Goal: Task Accomplishment & Management: Manage account settings

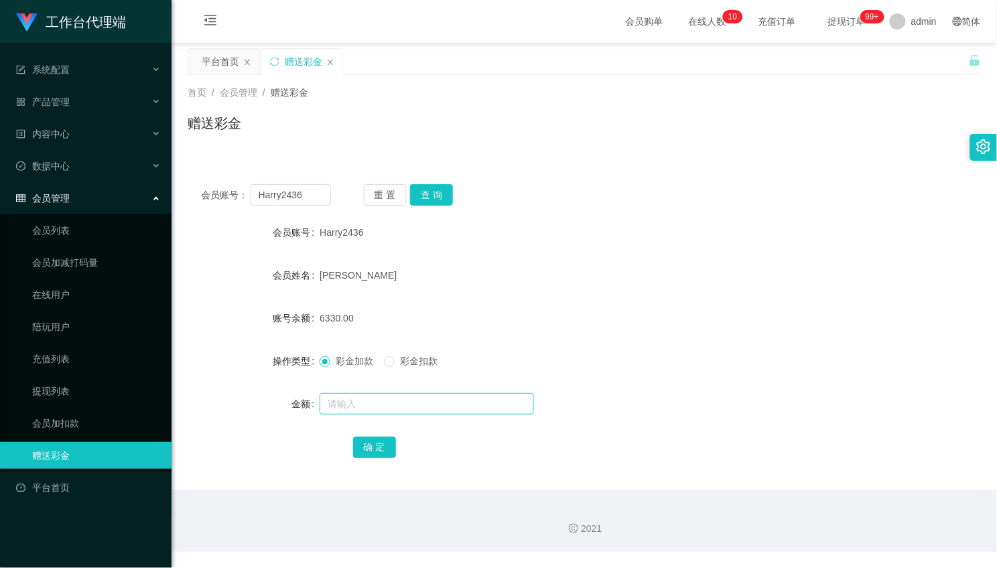
click at [393, 404] on input "text" at bounding box center [427, 403] width 215 height 21
type input "21514"
click at [366, 440] on button "确 定" at bounding box center [374, 447] width 43 height 21
click at [313, 198] on input "Harry2436" at bounding box center [291, 194] width 80 height 21
drag, startPoint x: 302, startPoint y: 199, endPoint x: 168, endPoint y: 148, distance: 144.0
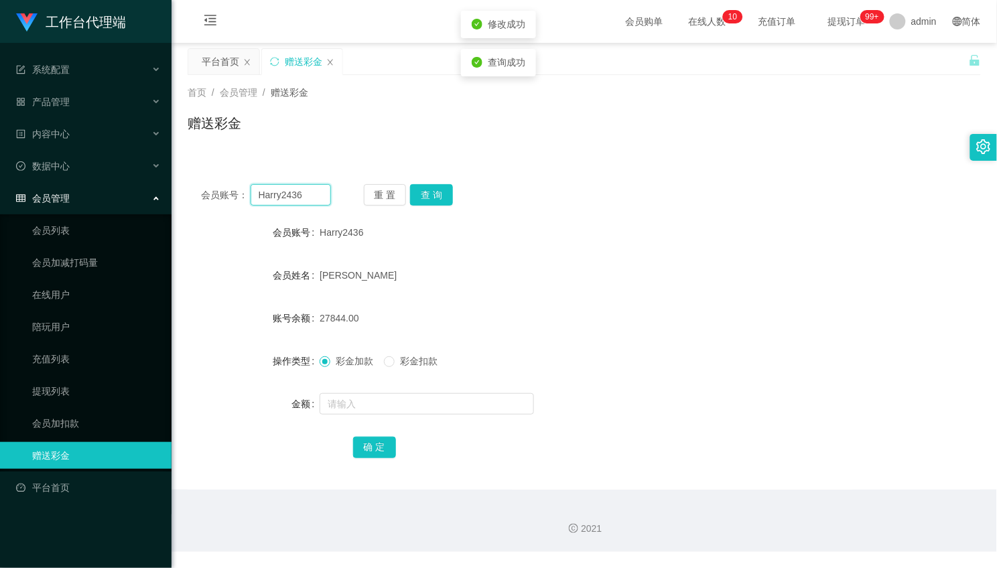
click at [168, 149] on section "工作台代理端 系统配置 系统配置列表 管理员列表 管理员分组 systemPays 产品管理 内容中心 数据中心 会员管理 会员列表 会员加减打码量 在线用户…" at bounding box center [498, 276] width 997 height 552
paste input "21514"
type input "Harry2436"
click at [424, 365] on span "彩金扣款" at bounding box center [419, 361] width 48 height 11
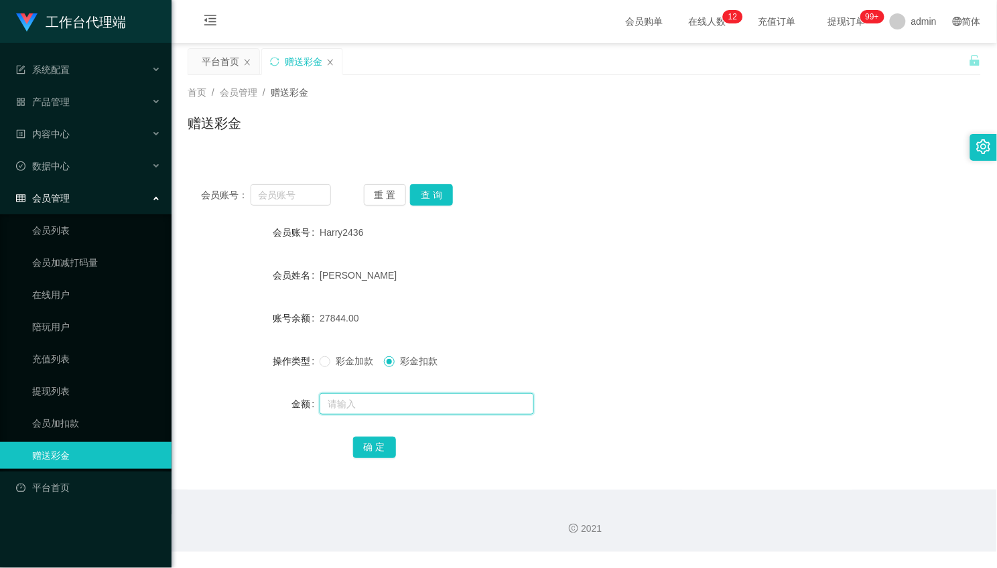
drag, startPoint x: 379, startPoint y: 400, endPoint x: 385, endPoint y: 407, distance: 9.0
click at [379, 401] on input "text" at bounding box center [427, 403] width 215 height 21
paste input "21514"
type input "21514"
click at [369, 446] on button "确 定" at bounding box center [374, 447] width 43 height 21
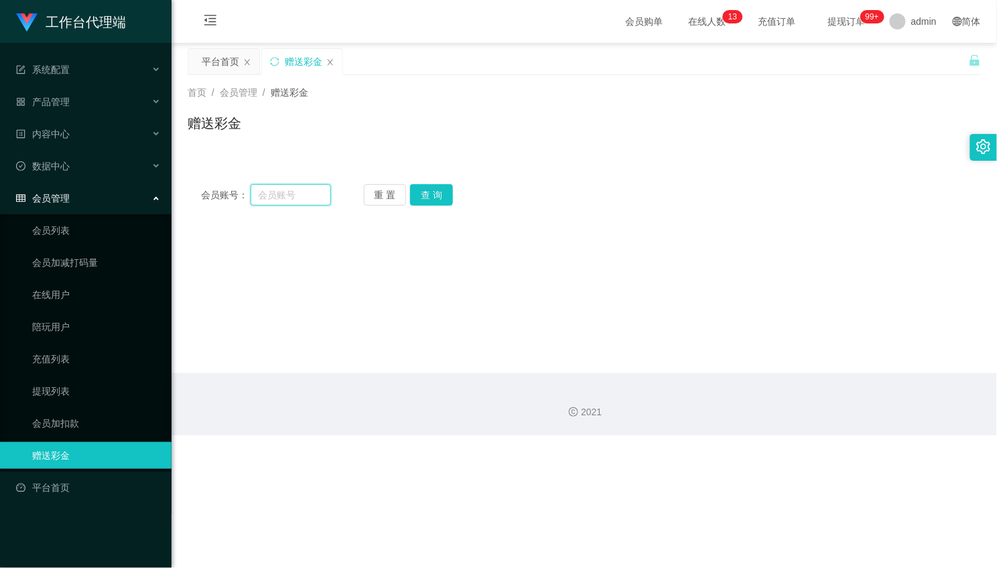
click at [283, 195] on input "text" at bounding box center [291, 194] width 80 height 21
paste input "Harry2436"
type input "Harry2436"
click at [436, 182] on div "会员账号： Harry2436 重 置 查 询 会员账号 Harry2436 会员姓名 [PERSON_NAME] hoe nam 账号余额 27844.00…" at bounding box center [585, 195] width 794 height 48
click at [426, 190] on button "查 询" at bounding box center [431, 194] width 43 height 21
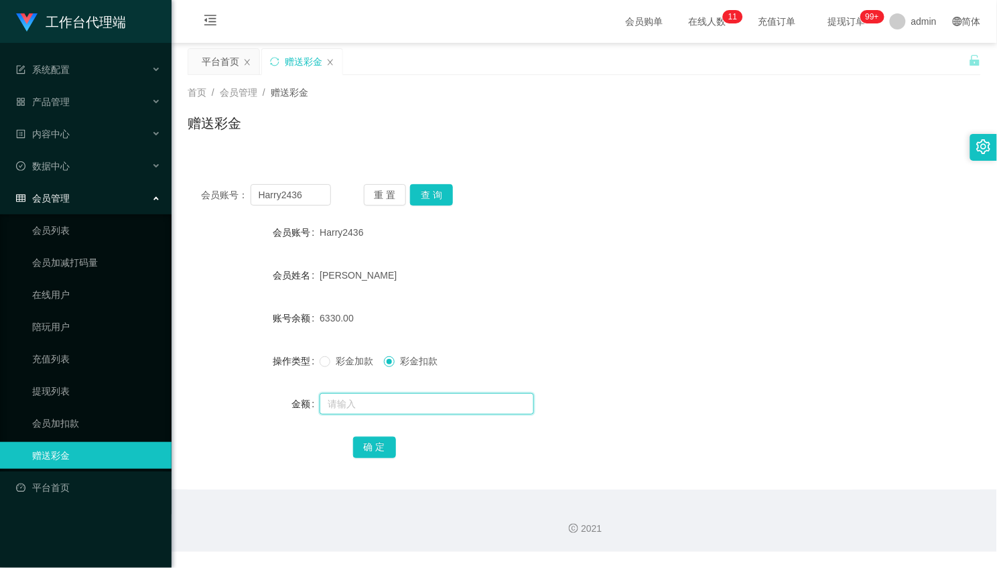
click at [414, 393] on input "text" at bounding box center [427, 403] width 215 height 21
paste input "21514"
type input "21514"
click at [304, 189] on input "Harry2436" at bounding box center [291, 194] width 80 height 21
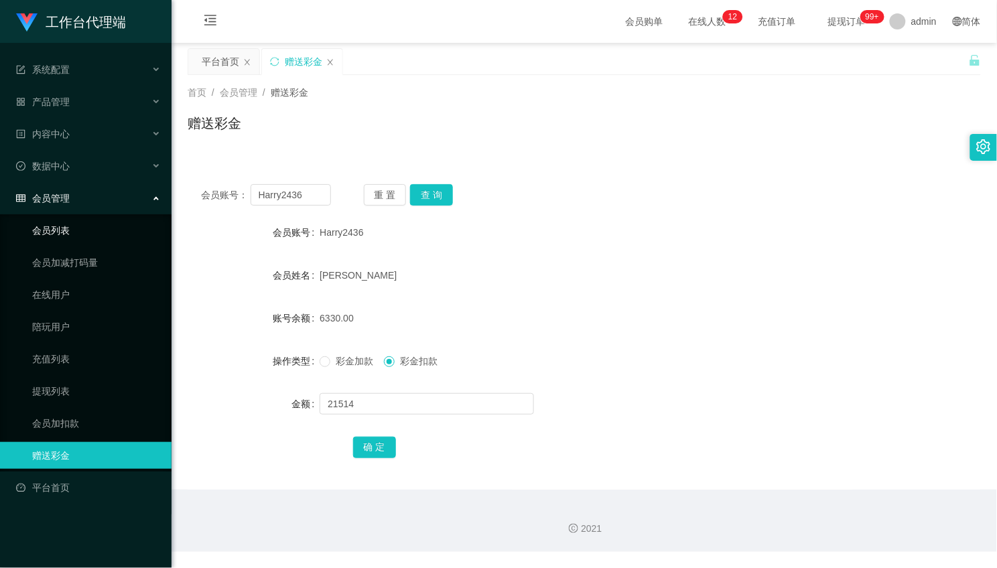
click at [54, 227] on link "会员列表" at bounding box center [96, 230] width 129 height 27
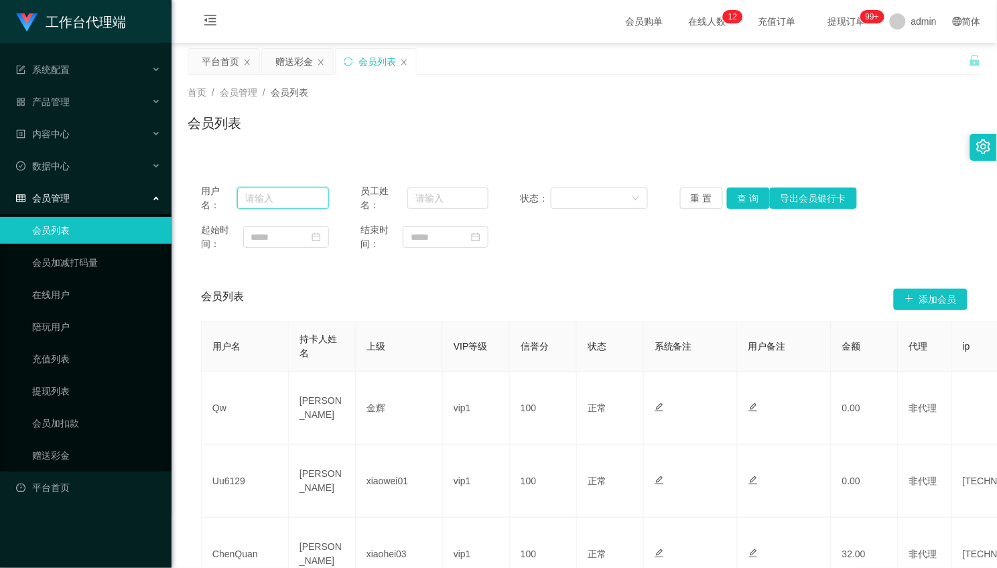
click at [262, 208] on input "text" at bounding box center [283, 198] width 92 height 21
paste input "Harry2436"
type input "Harry2436"
click at [747, 192] on button "查 询" at bounding box center [748, 198] width 43 height 21
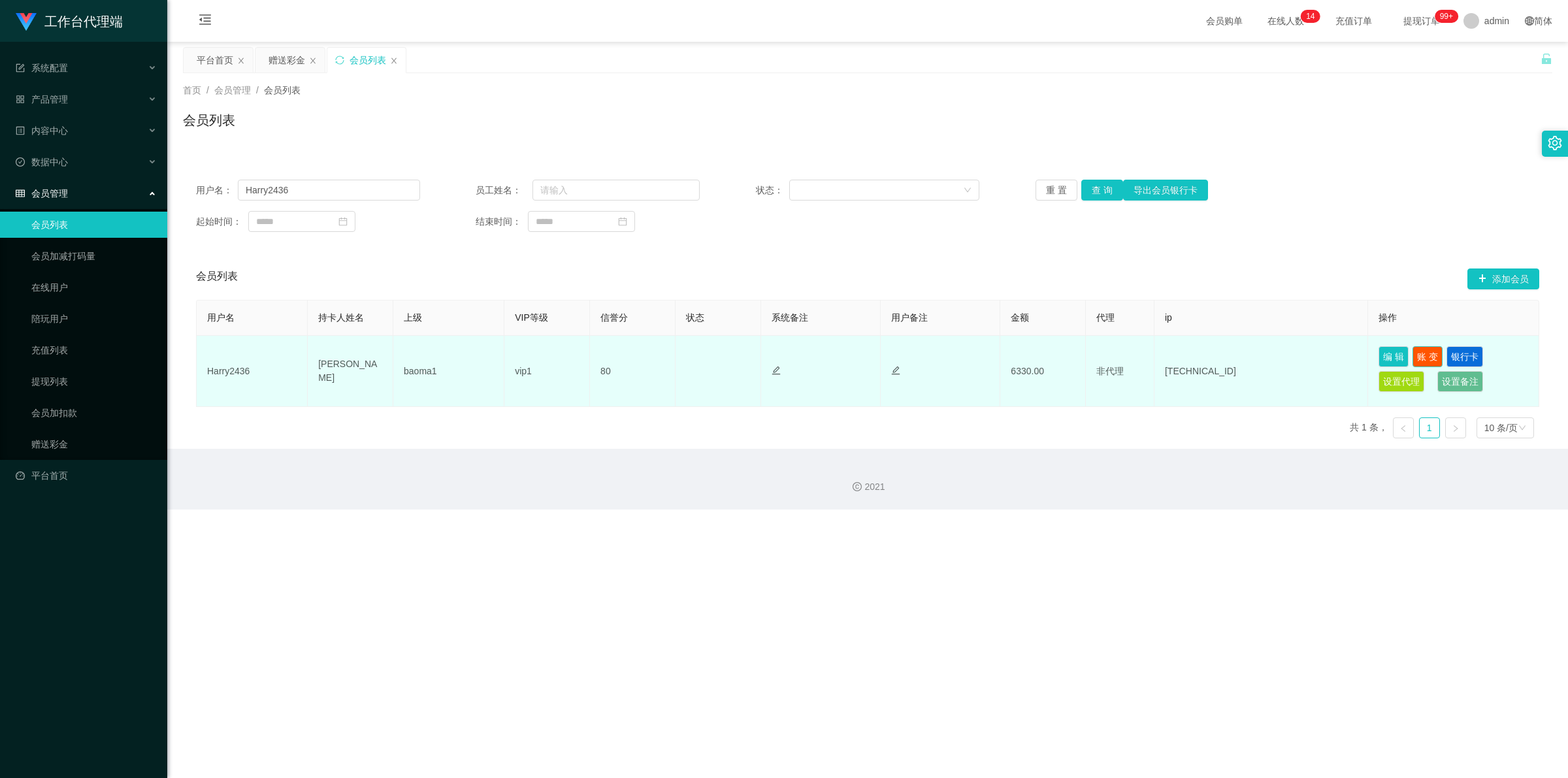
click at [972, 350] on button "账 变" at bounding box center [1427, 356] width 30 height 20
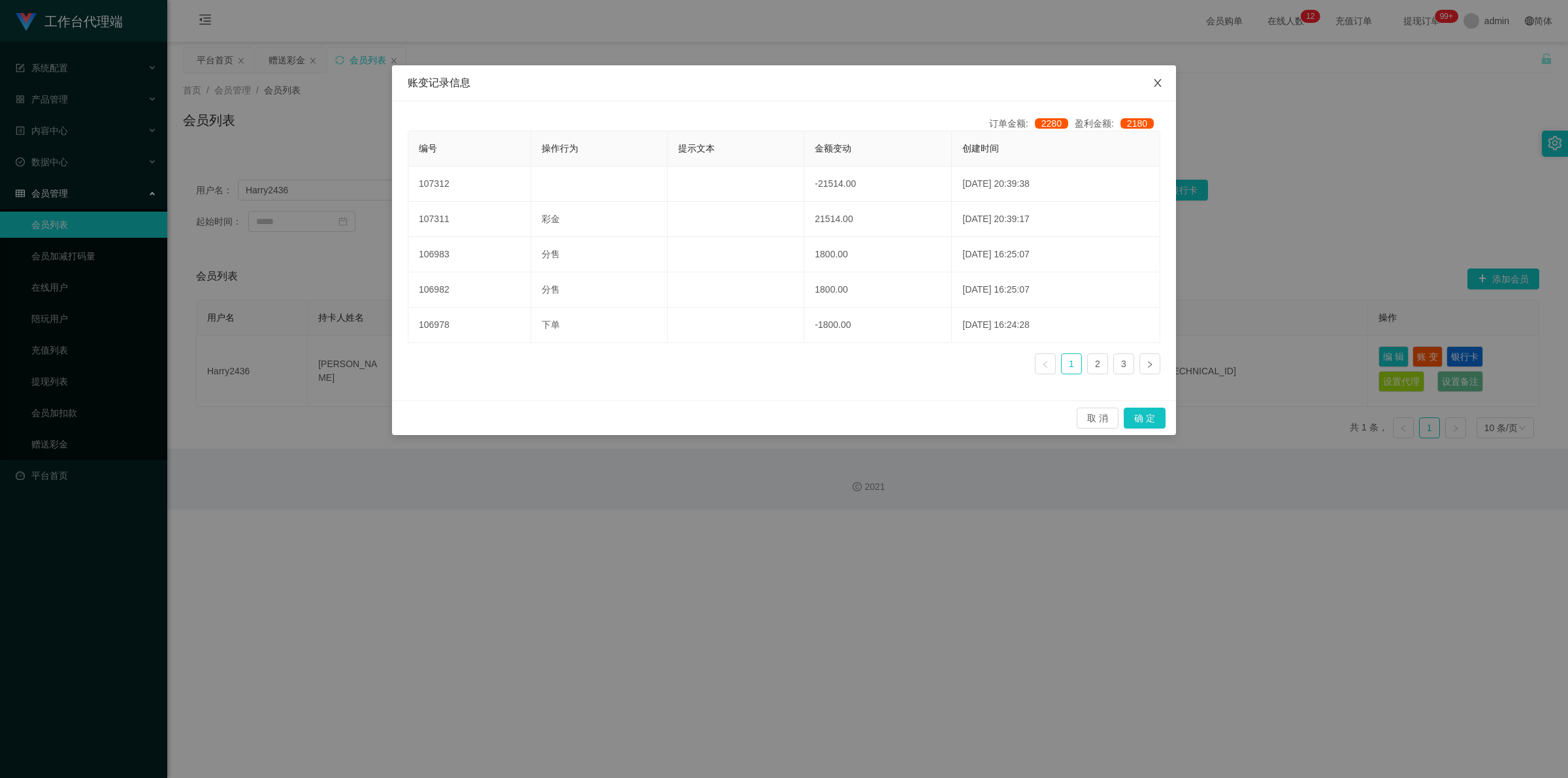
click at [972, 79] on icon "图标: close" at bounding box center [1157, 83] width 11 height 11
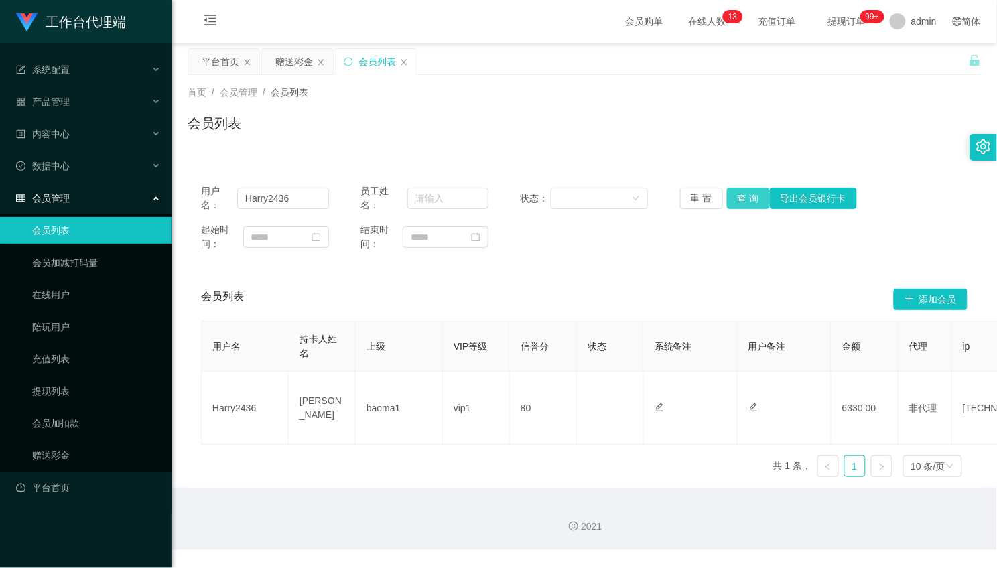
click at [748, 204] on button "查 询" at bounding box center [748, 198] width 43 height 21
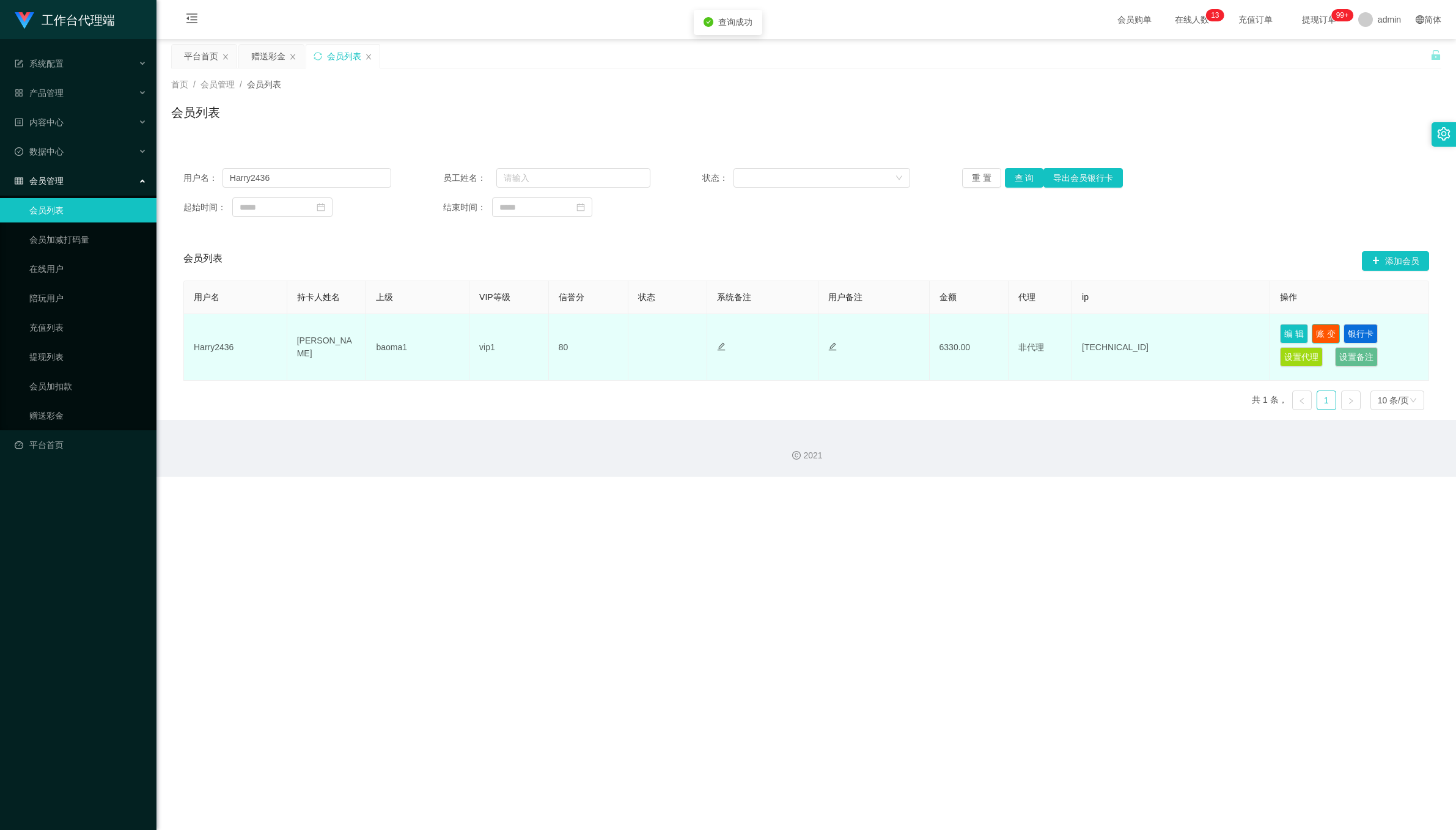
click at [909, 338] on button "账 变" at bounding box center [1326, 333] width 28 height 19
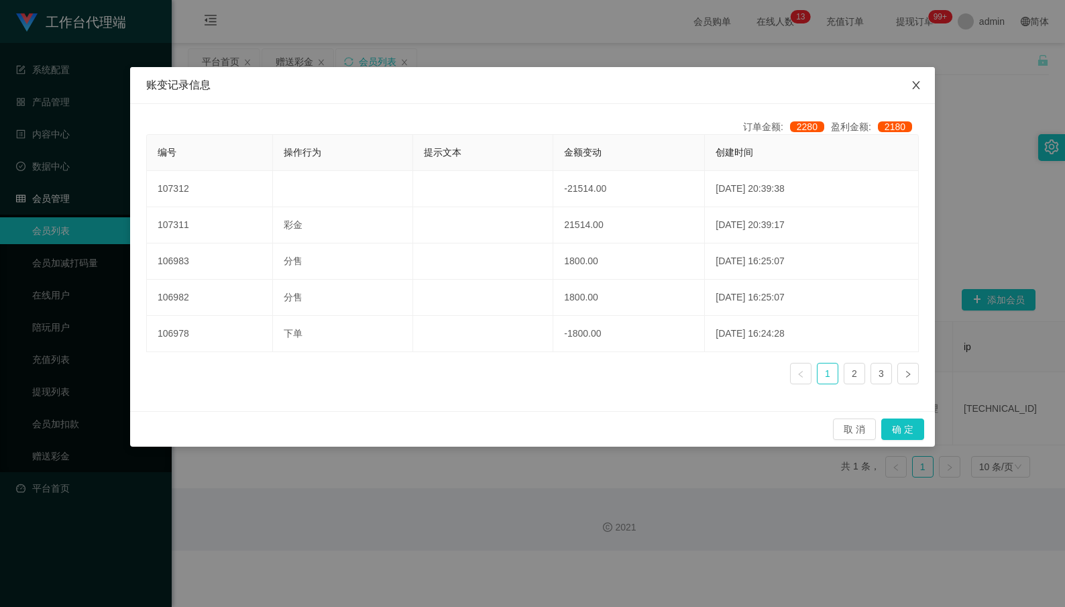
click at [916, 78] on span "Close" at bounding box center [916, 86] width 38 height 38
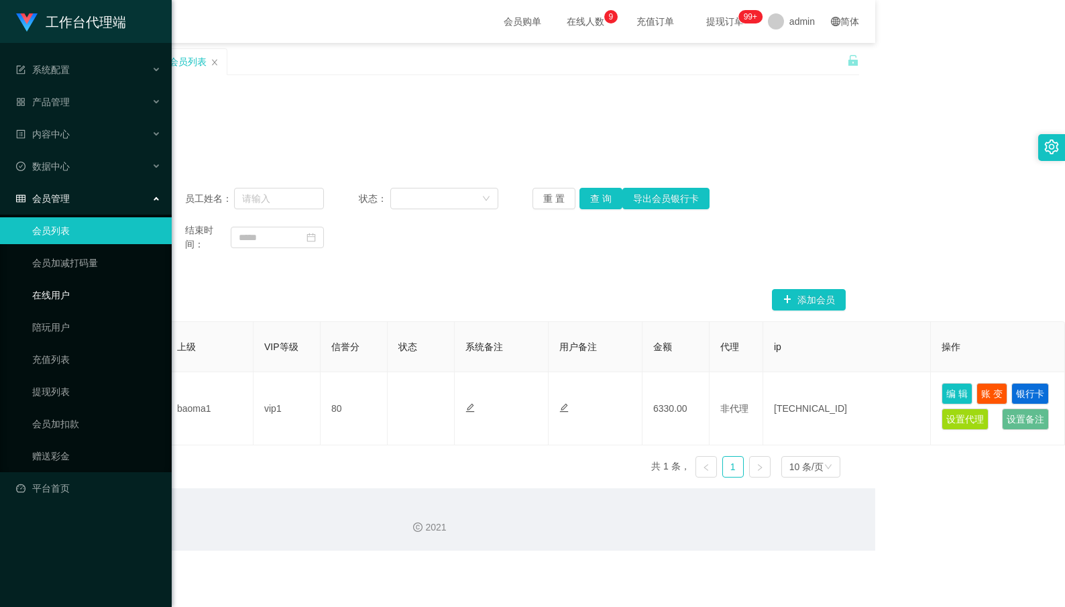
click at [68, 290] on link "在线用户" at bounding box center [96, 295] width 129 height 27
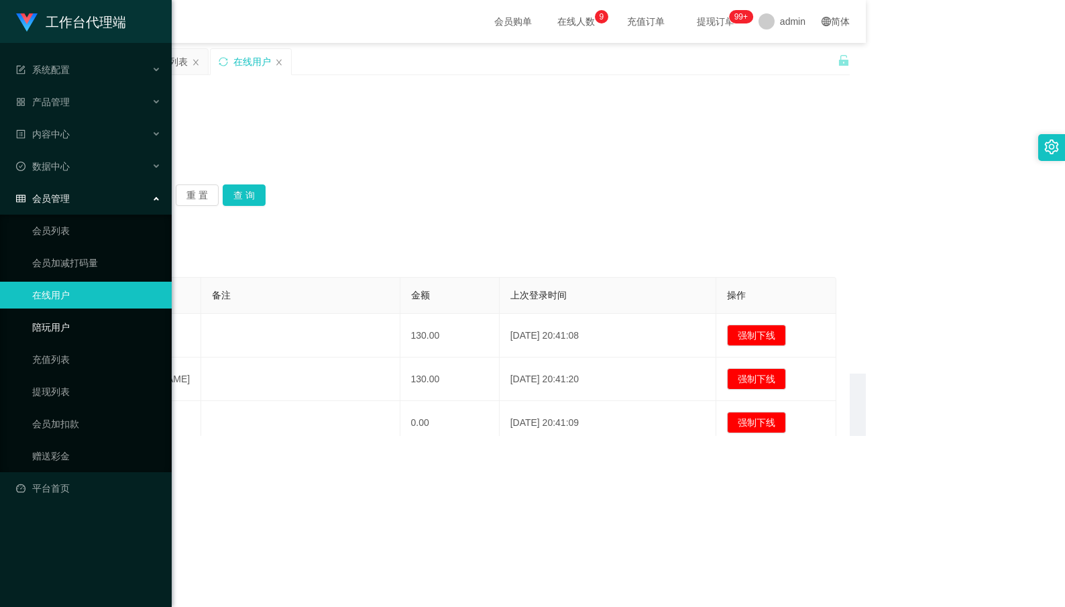
click at [76, 314] on link "陪玩用户" at bounding box center [96, 327] width 129 height 27
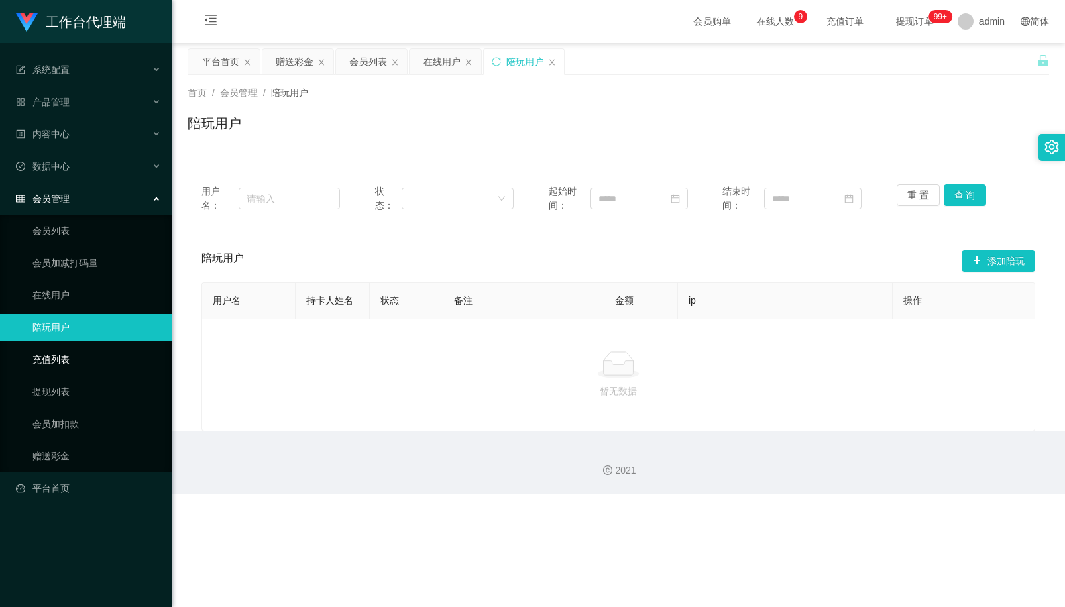
click at [74, 347] on link "充值列表" at bounding box center [96, 359] width 129 height 27
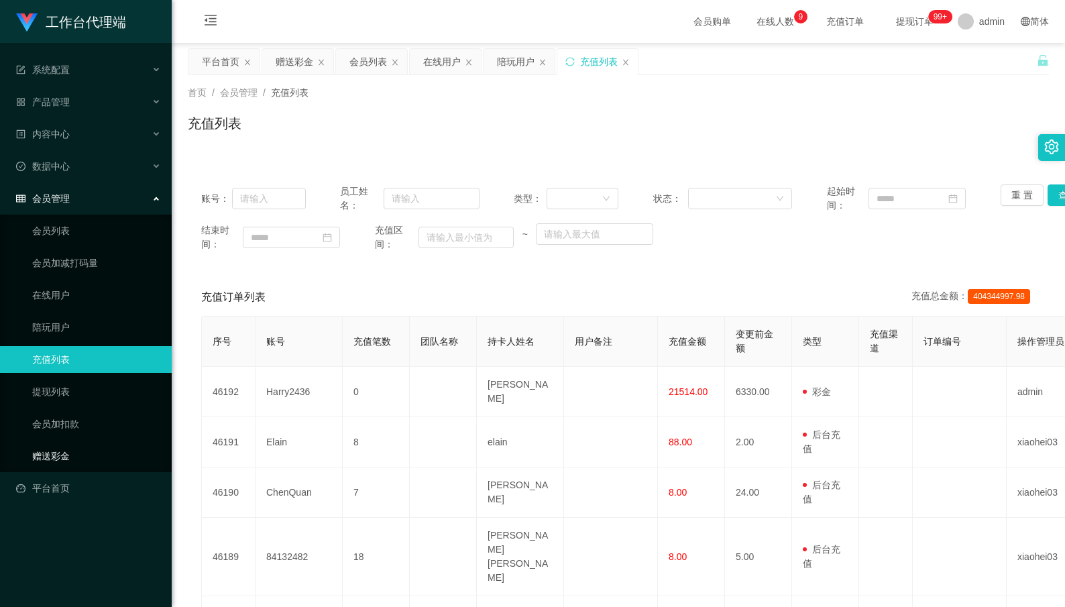
click at [95, 442] on link "赠送彩金" at bounding box center [96, 455] width 129 height 27
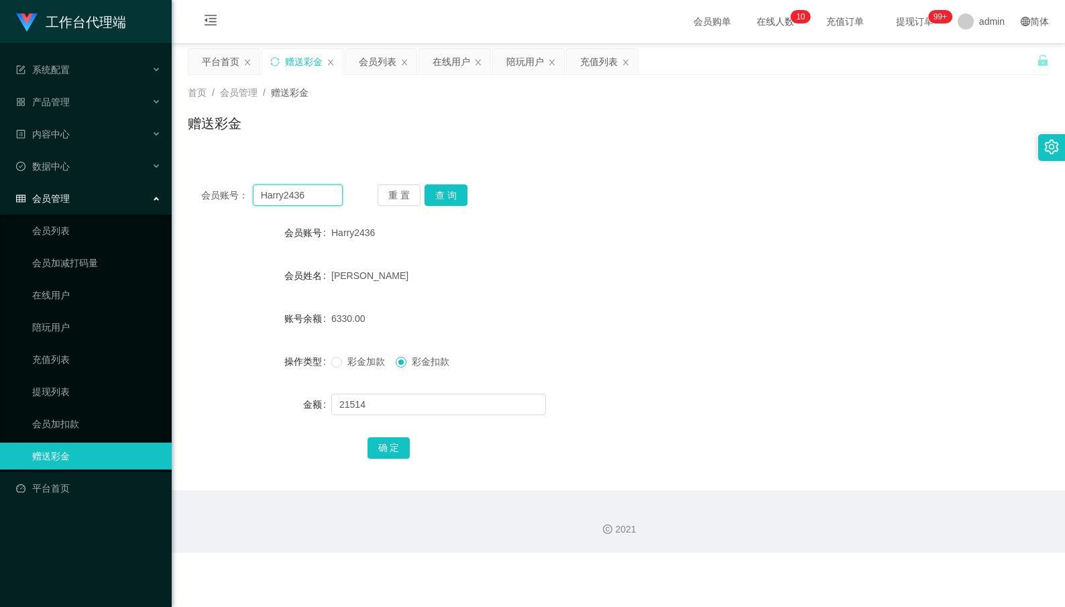
click at [311, 194] on input "Harry2436" at bounding box center [298, 194] width 90 height 21
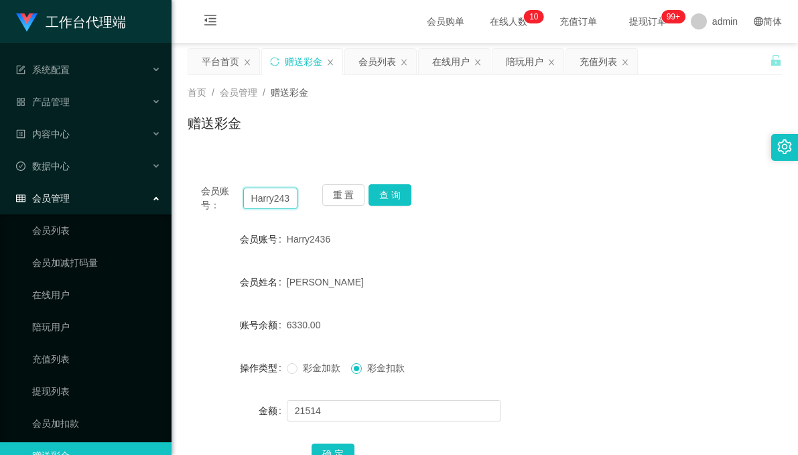
click at [280, 201] on input "Harry2436" at bounding box center [270, 198] width 55 height 21
click at [380, 202] on button "查 询" at bounding box center [390, 194] width 43 height 21
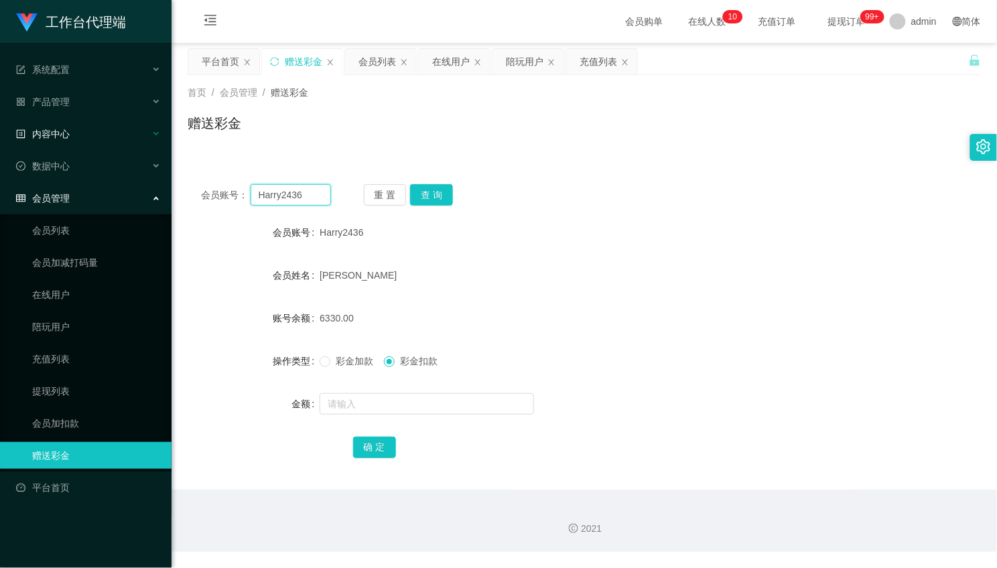
drag, startPoint x: 308, startPoint y: 189, endPoint x: 20, endPoint y: 123, distance: 295.8
click at [34, 127] on section "工作台代理端 系统配置 系统配置列表 管理员列表 管理员分组 systemPays 产品管理 内容中心 数据中心 会员管理 会员列表 会员加减打码量 在线用户…" at bounding box center [498, 276] width 997 height 552
drag, startPoint x: 369, startPoint y: 190, endPoint x: 339, endPoint y: 183, distance: 31.6
click at [369, 192] on button "重 置" at bounding box center [385, 194] width 43 height 21
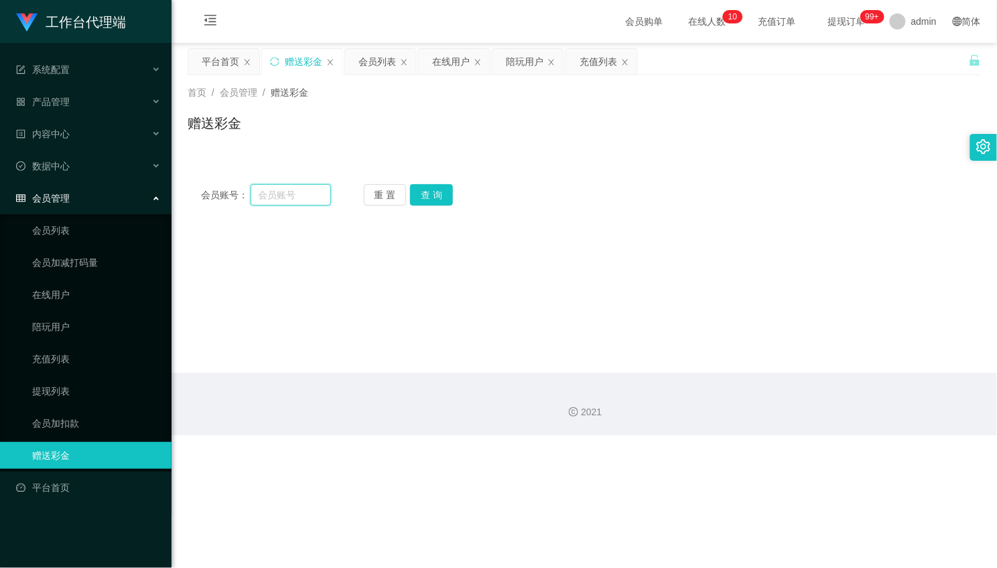
click at [285, 188] on input "text" at bounding box center [291, 194] width 80 height 21
